Goal: Task Accomplishment & Management: Use online tool/utility

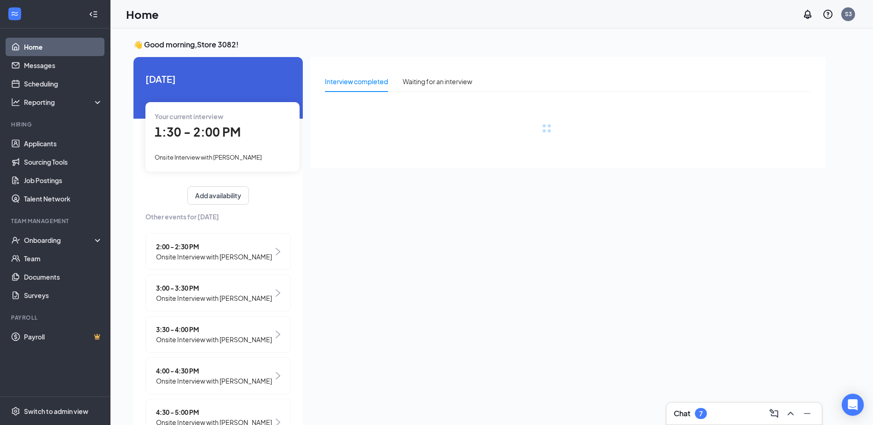
click at [238, 151] on div "Your current interview 1:30 - 2:00 PM Onsite Interview with [PERSON_NAME]" at bounding box center [222, 136] width 154 height 69
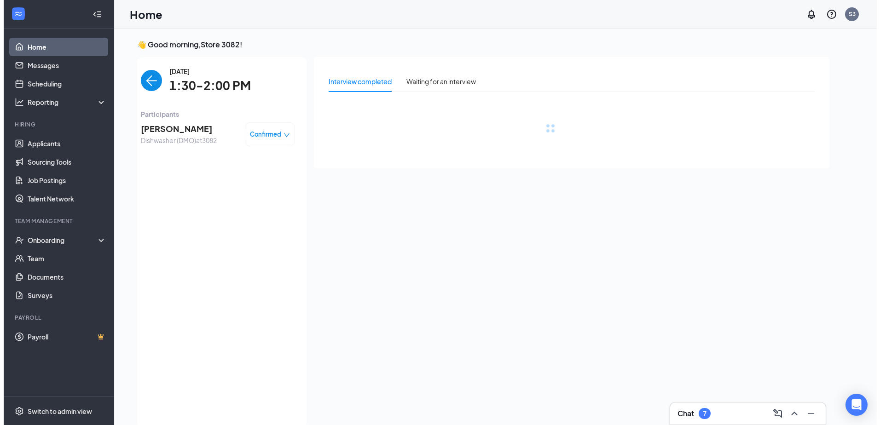
scroll to position [4, 0]
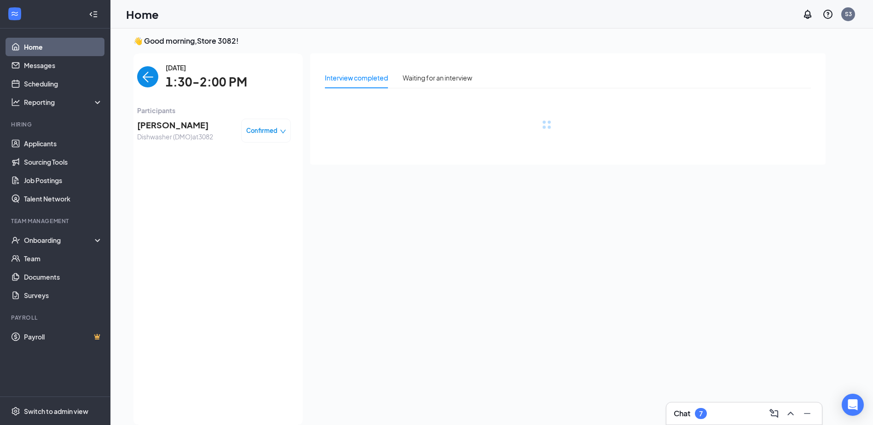
click at [161, 124] on span "[PERSON_NAME]" at bounding box center [175, 125] width 76 height 13
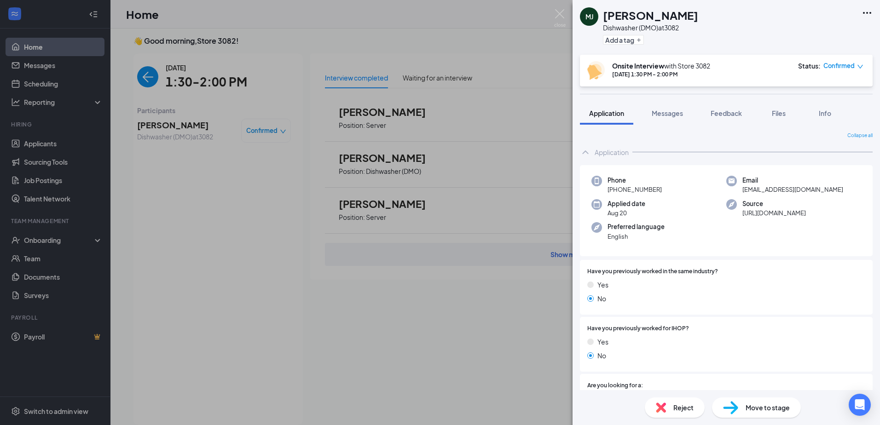
click at [669, 112] on span "Messages" at bounding box center [667, 113] width 31 height 8
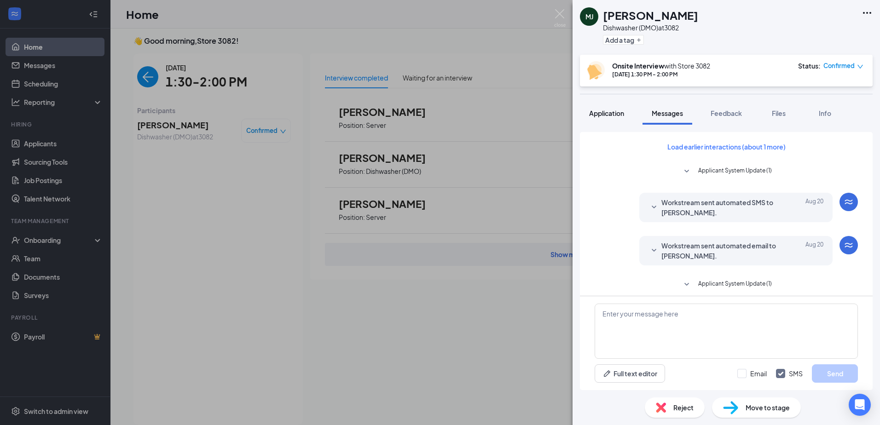
click at [591, 108] on button "Application" at bounding box center [606, 113] width 53 height 23
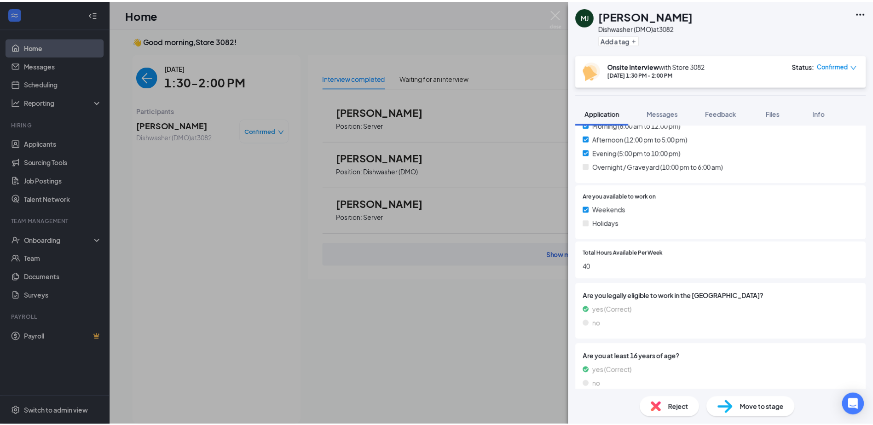
scroll to position [357, 0]
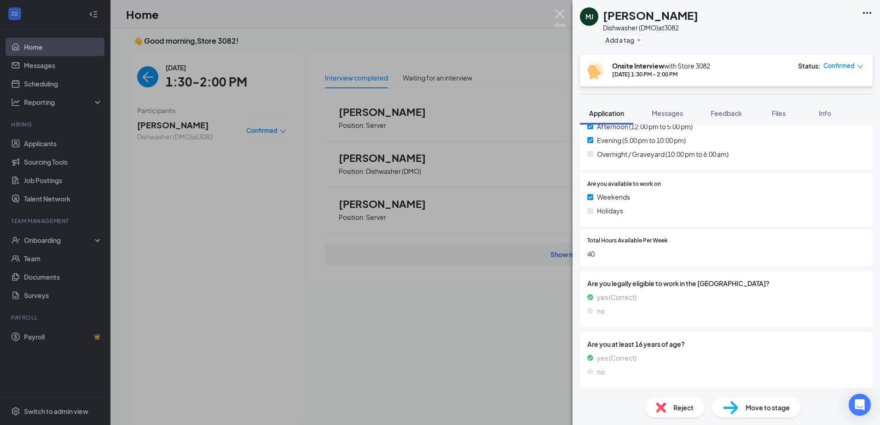
click at [560, 17] on img at bounding box center [560, 18] width 12 height 18
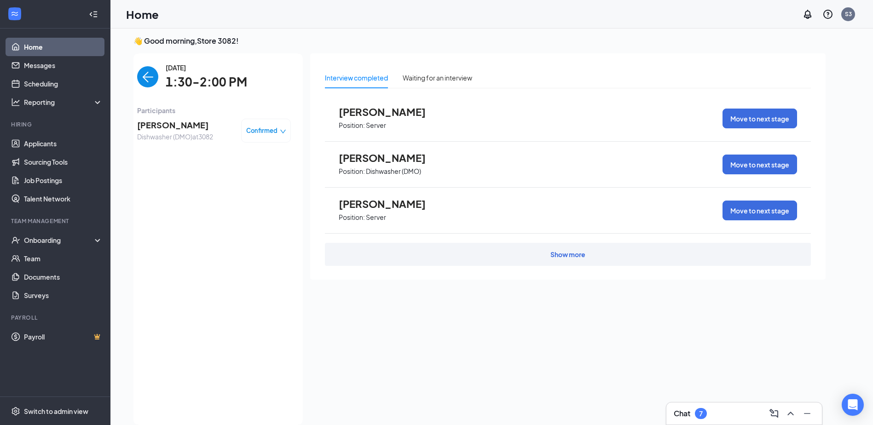
click at [601, 34] on div "👋 Good morning, Store 3082 ! [DATE] Your current interview 1:30 - 2:00 PM Onsit…" at bounding box center [491, 233] width 763 height 416
click at [139, 77] on img "back-button" at bounding box center [147, 76] width 21 height 21
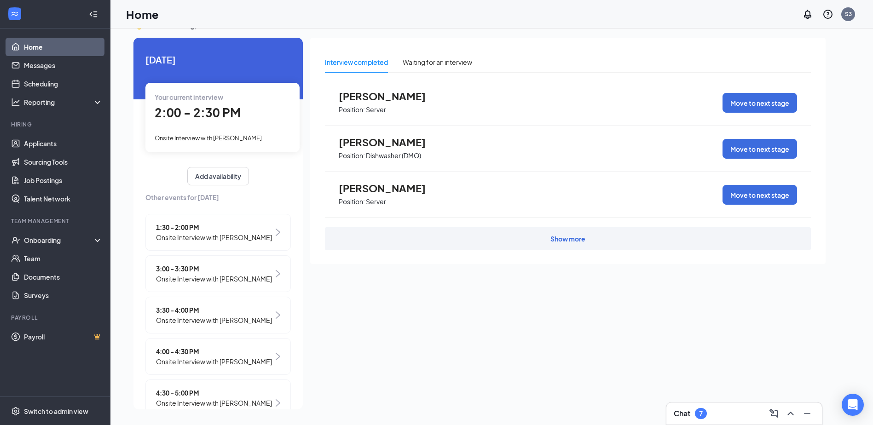
click at [218, 135] on span "Onsite Interview with [PERSON_NAME]" at bounding box center [208, 137] width 107 height 7
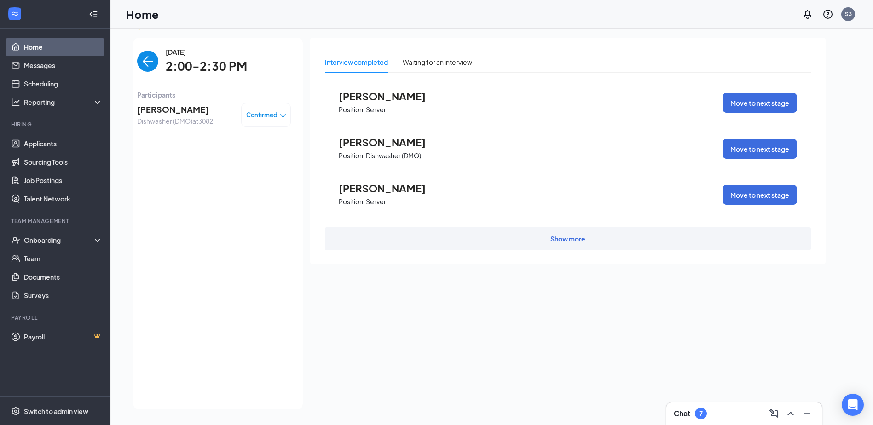
click at [197, 109] on span "[PERSON_NAME]" at bounding box center [175, 109] width 76 height 13
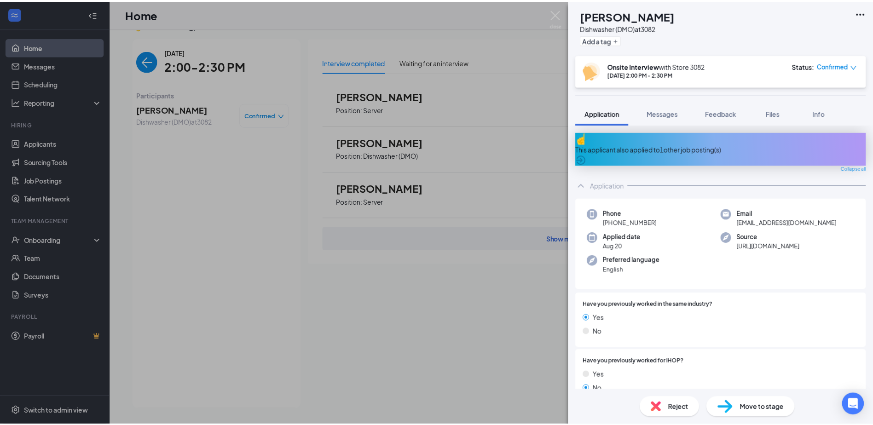
scroll to position [46, 0]
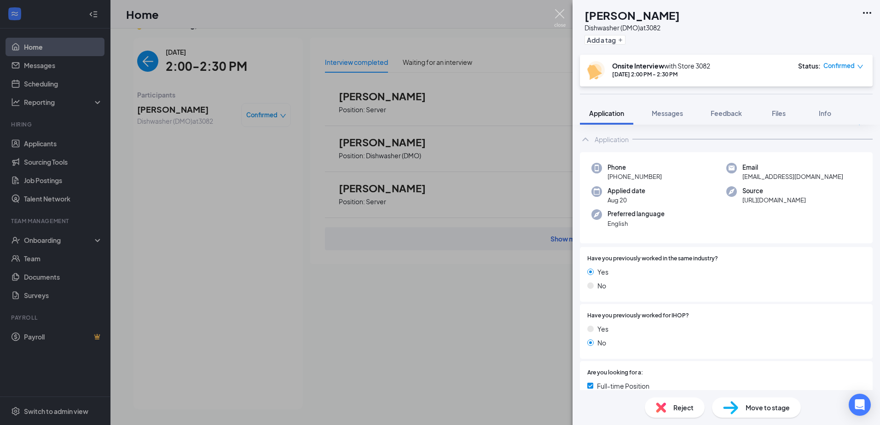
click at [563, 14] on img at bounding box center [560, 18] width 12 height 18
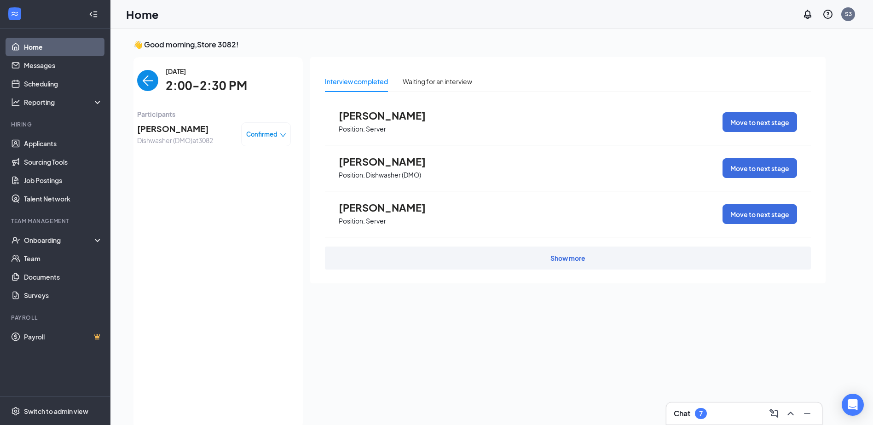
click at [543, 301] on div "Interview completed Waiting for an interview [PERSON_NAME] Position: Server Mov…" at bounding box center [568, 240] width 516 height 366
click at [138, 86] on img "back-button" at bounding box center [147, 80] width 21 height 21
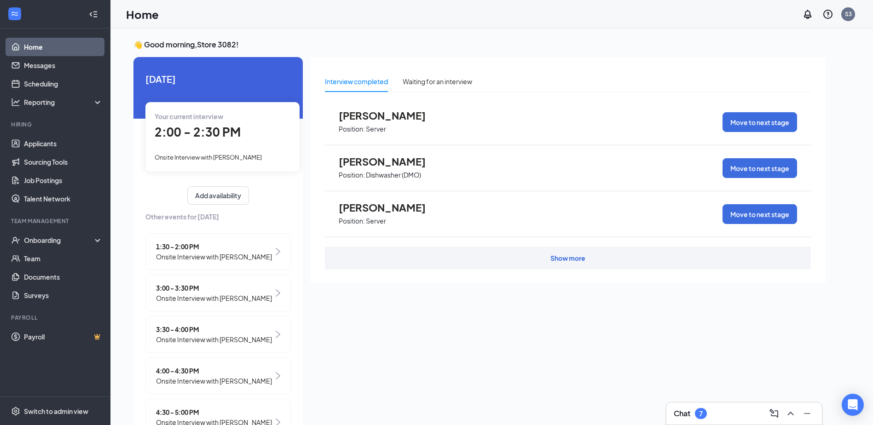
click at [218, 159] on span "Onsite Interview with [PERSON_NAME]" at bounding box center [208, 157] width 107 height 7
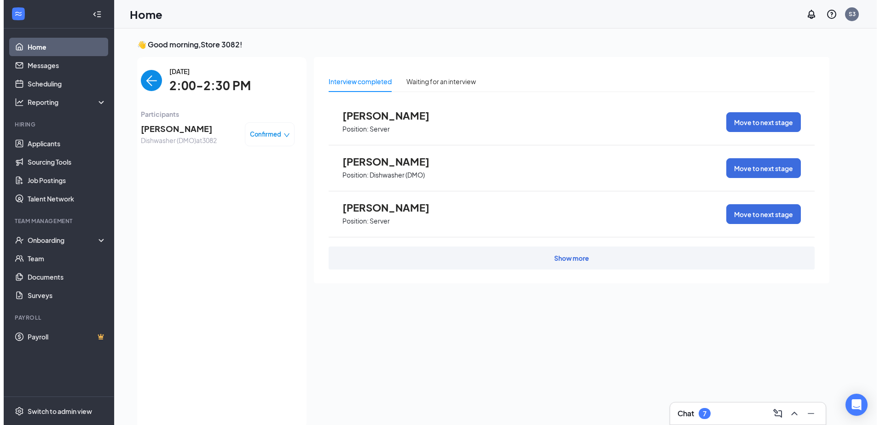
scroll to position [4, 0]
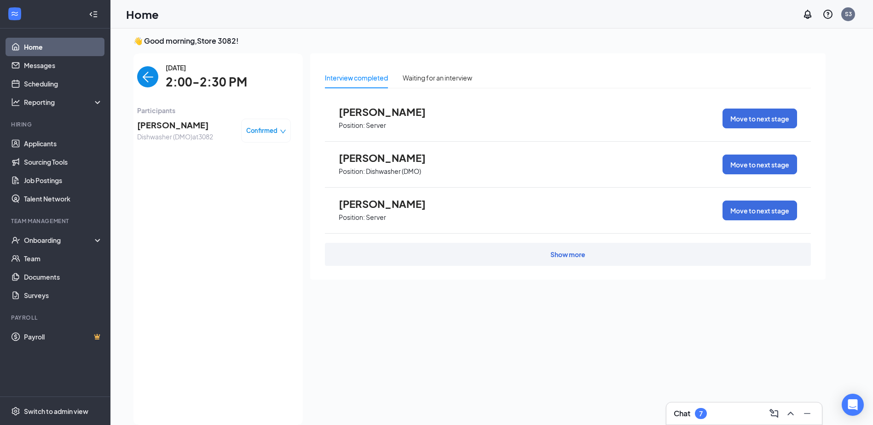
click at [191, 110] on span "Participants" at bounding box center [214, 110] width 154 height 10
click at [198, 120] on div "[PERSON_NAME] Dishwasher (DMO) at 3082 Confirmed" at bounding box center [214, 131] width 154 height 30
click at [198, 120] on span "[PERSON_NAME]" at bounding box center [175, 125] width 76 height 13
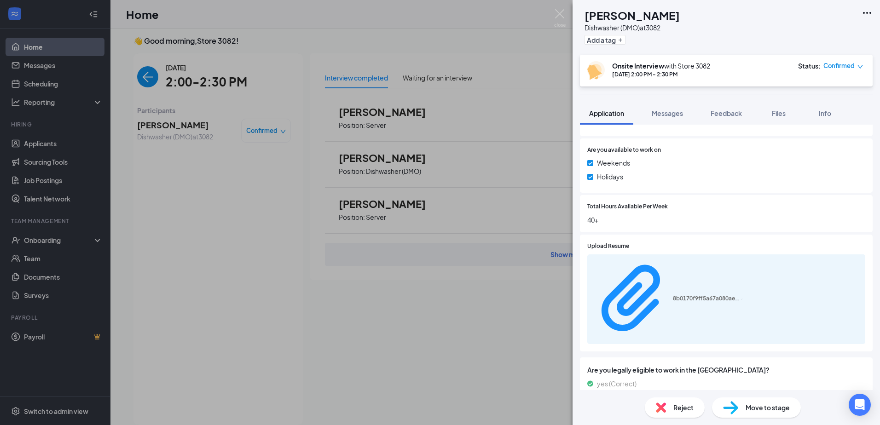
scroll to position [433, 0]
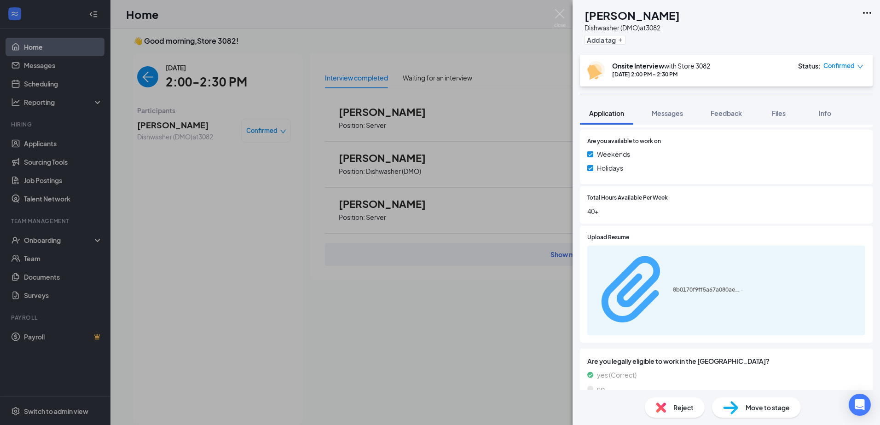
click at [713, 286] on div "8b0170f9ff5a67a080ae5eccd567f8dc.pdf" at bounding box center [707, 289] width 69 height 7
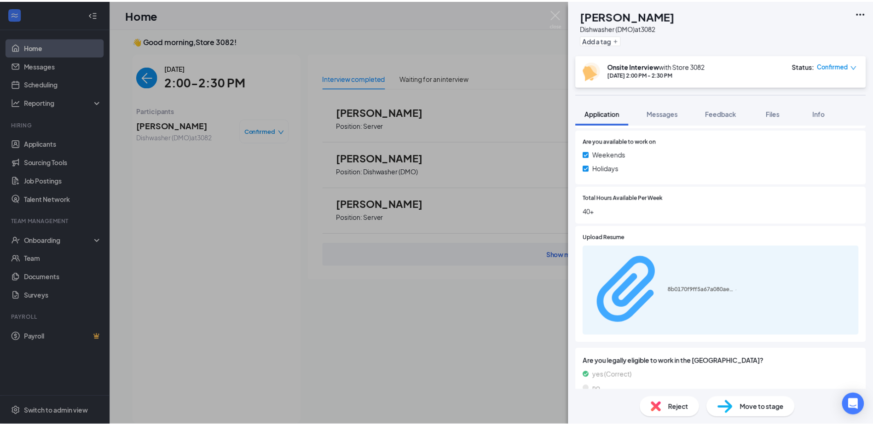
scroll to position [429, 0]
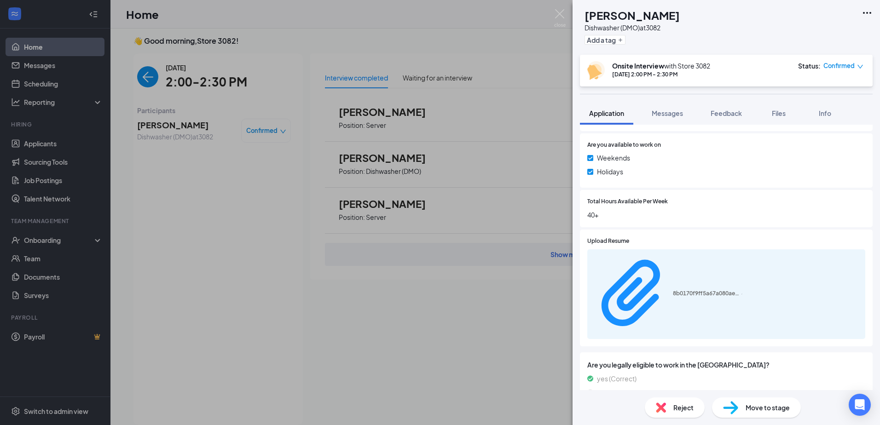
click at [240, 52] on div "DS [PERSON_NAME] Dishwasher (DMO) at 3082 Add a tag Onsite Interview with Store…" at bounding box center [440, 212] width 880 height 425
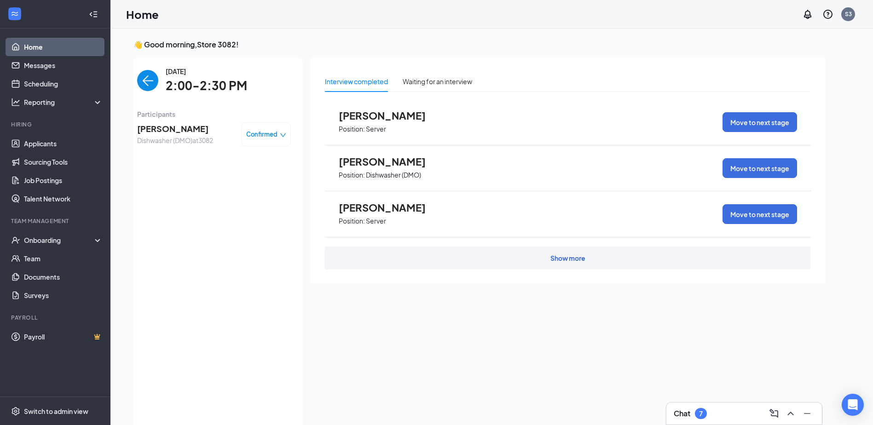
click at [142, 79] on img "back-button" at bounding box center [147, 80] width 21 height 21
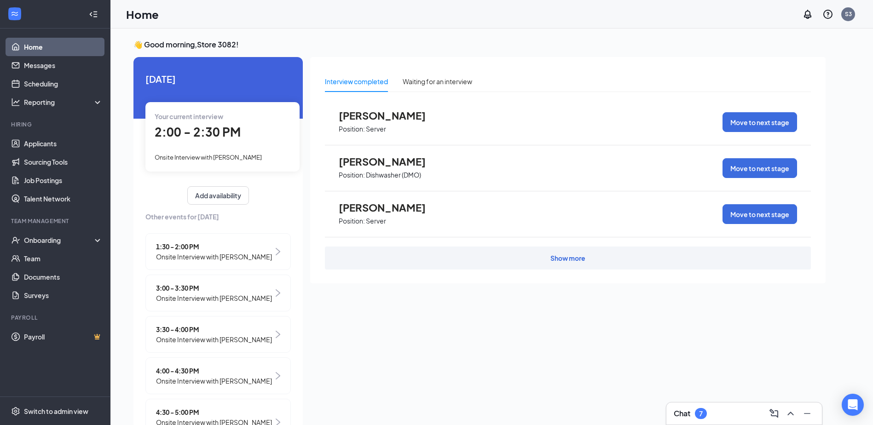
click at [390, 324] on div "Interview completed Waiting for an interview [PERSON_NAME] Position: Server Mov…" at bounding box center [568, 240] width 516 height 366
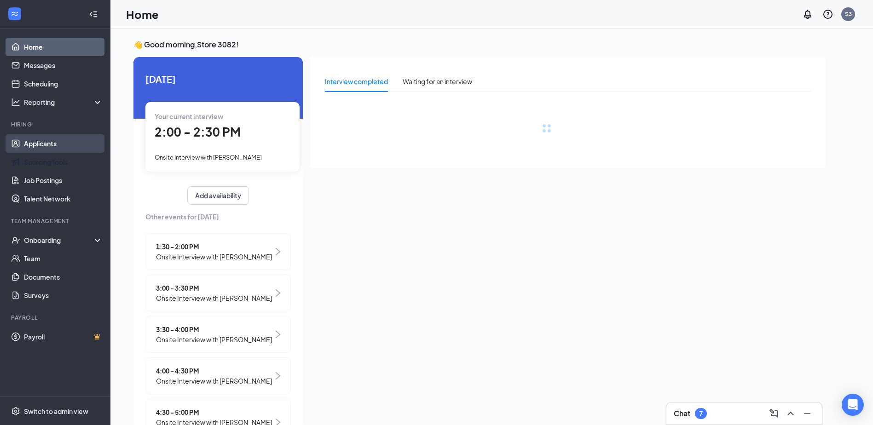
click at [45, 150] on link "Applicants" at bounding box center [63, 143] width 79 height 18
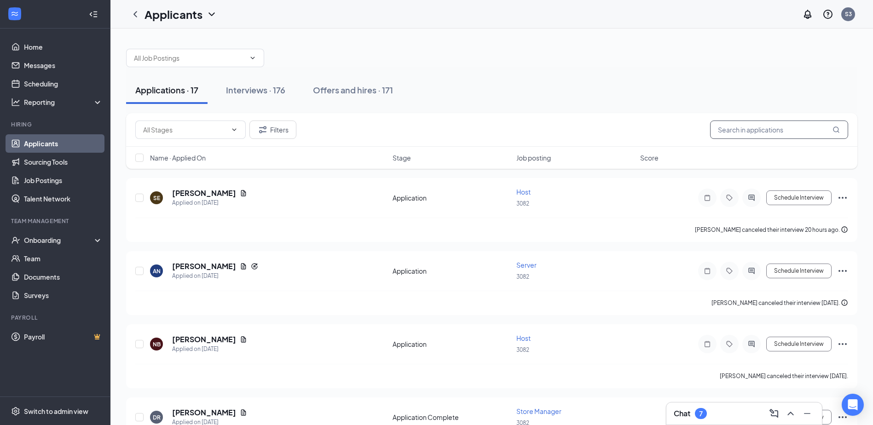
click at [783, 131] on input "text" at bounding box center [779, 130] width 138 height 18
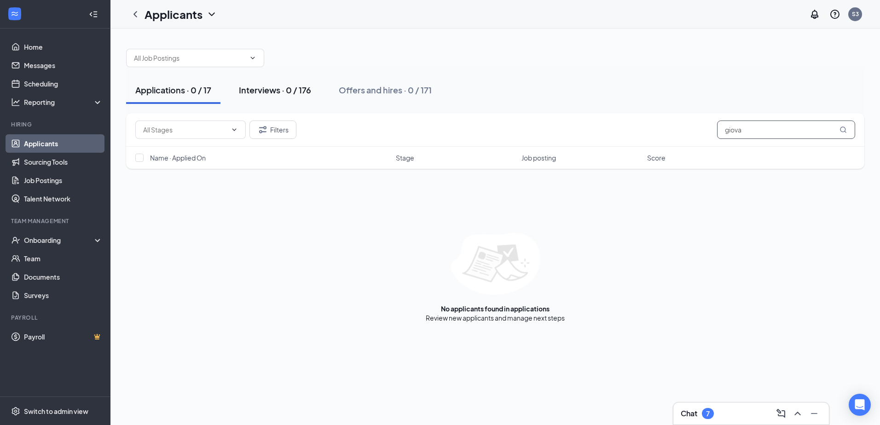
type input "giova"
click at [259, 97] on button "Interviews · 0 / 176" at bounding box center [275, 90] width 91 height 28
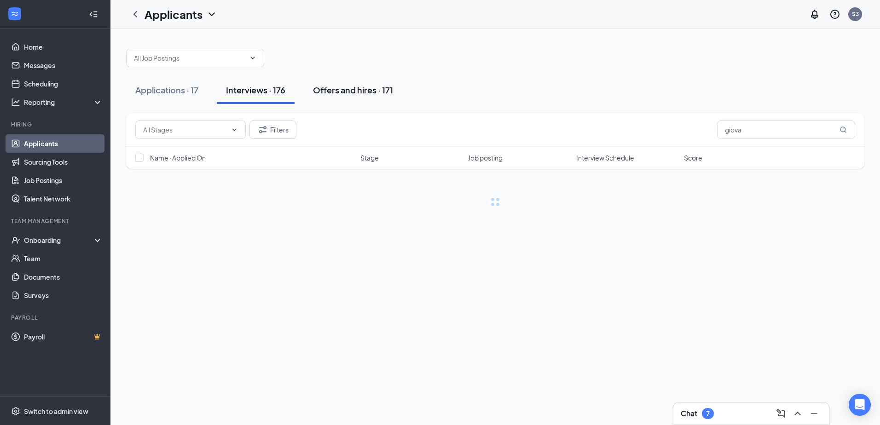
click at [364, 98] on button "Offers and hires · 171" at bounding box center [353, 90] width 99 height 28
click at [253, 98] on button "Interviews · 176" at bounding box center [256, 90] width 78 height 28
drag, startPoint x: 741, startPoint y: 132, endPoint x: 653, endPoint y: 135, distance: 88.0
click at [653, 135] on div "Filters giova" at bounding box center [495, 130] width 720 height 18
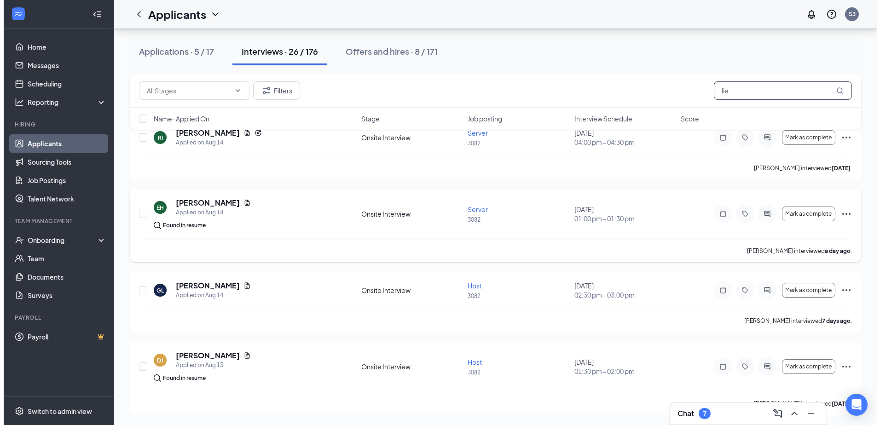
scroll to position [557, 0]
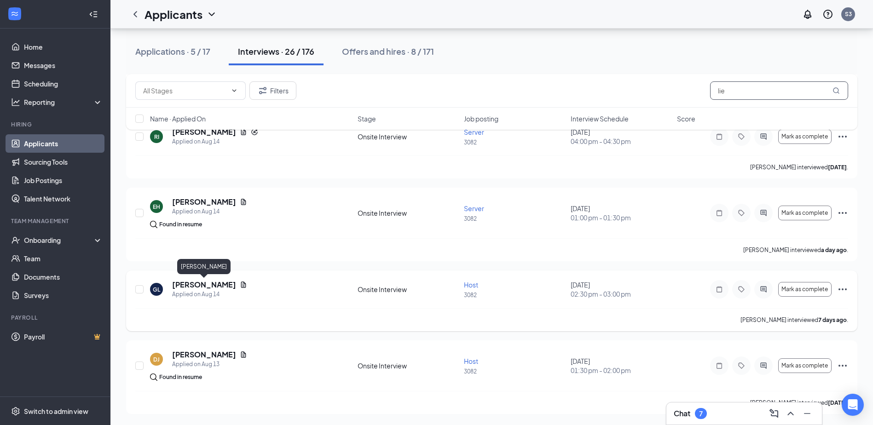
type input "lie"
click at [215, 285] on h5 "Giavonna Liebow" at bounding box center [204, 285] width 64 height 10
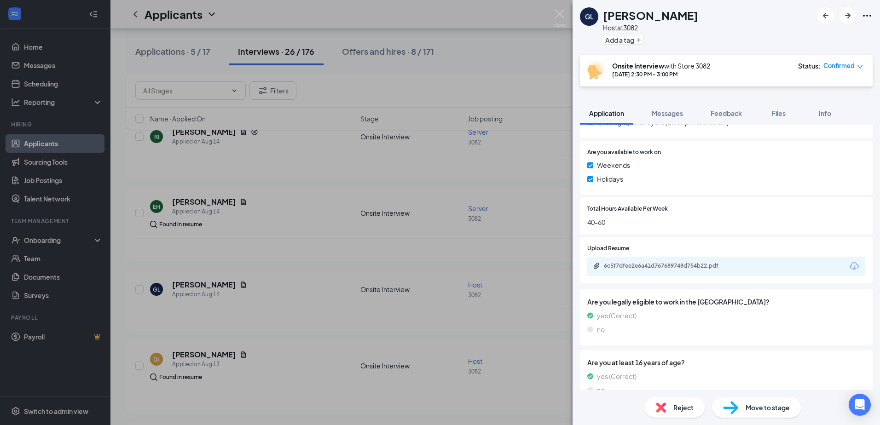
scroll to position [407, 0]
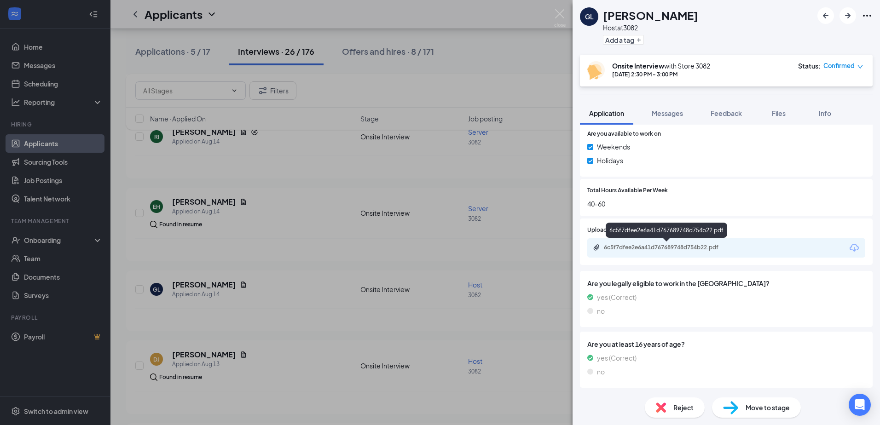
click at [661, 248] on div "6c5f7dfee2e6a41d767689748d754b22.pdf" at bounding box center [668, 247] width 129 height 7
